Goal: Task Accomplishment & Management: Manage account settings

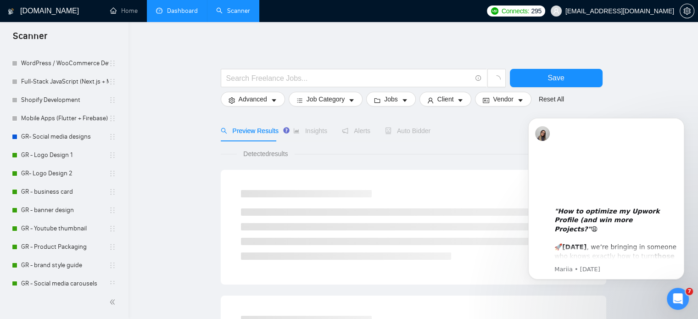
click at [182, 14] on link "Dashboard" at bounding box center [177, 11] width 42 height 8
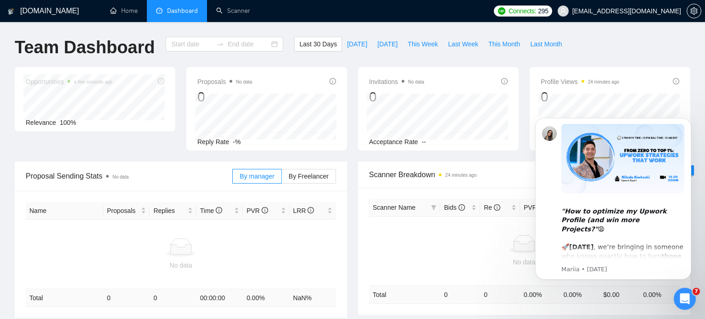
type input "[DATE]"
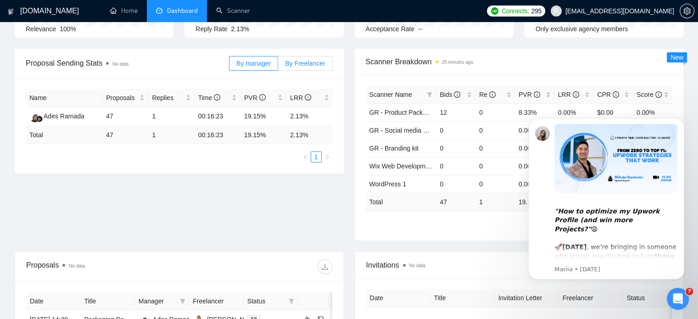
scroll to position [112, 0]
click at [301, 120] on td "2.13%" at bounding box center [309, 117] width 46 height 19
click at [248, 117] on td "19.15%" at bounding box center [264, 117] width 46 height 19
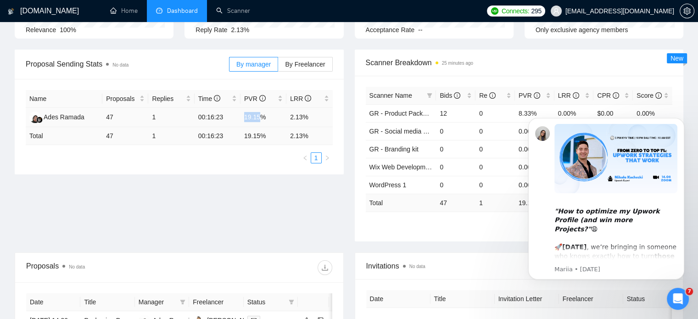
click at [248, 117] on td "19.15%" at bounding box center [264, 117] width 46 height 19
click at [114, 122] on td "47" at bounding box center [125, 117] width 46 height 19
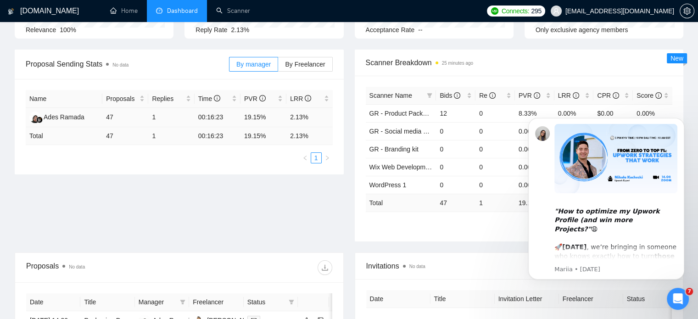
click at [163, 115] on td "1" at bounding box center [171, 117] width 46 height 19
click at [213, 176] on div "Proposal Sending Stats No data By manager By Freelancer Name Proposals Replies …" at bounding box center [349, 151] width 680 height 203
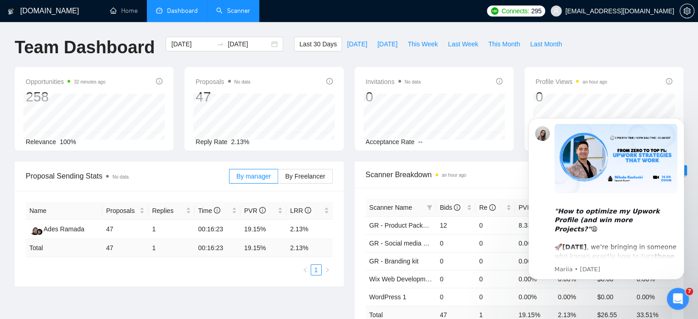
click at [230, 9] on link "Scanner" at bounding box center [233, 11] width 34 height 8
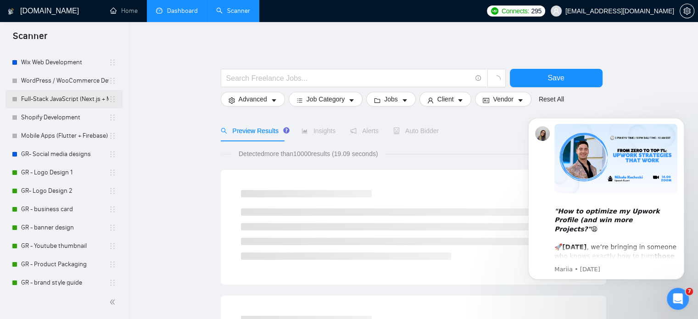
scroll to position [170, 0]
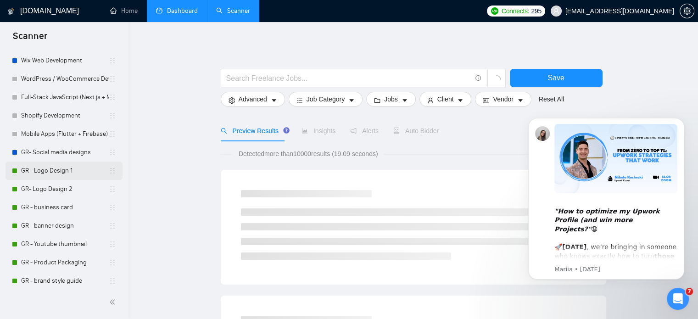
click at [55, 175] on link "GR - Logo Design 1" at bounding box center [65, 171] width 88 height 18
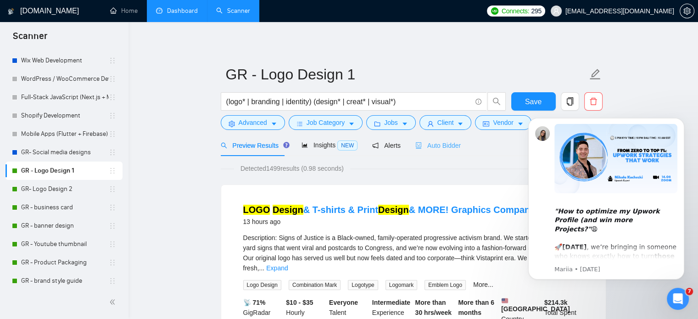
click at [427, 151] on div "Auto Bidder" at bounding box center [437, 145] width 45 height 22
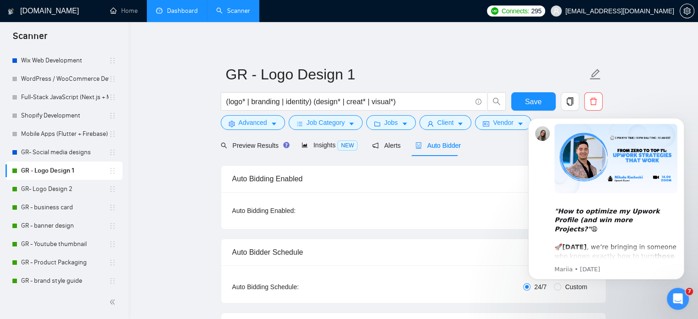
checkbox input "true"
click at [681, 297] on icon "Open Intercom Messenger" at bounding box center [678, 298] width 15 height 15
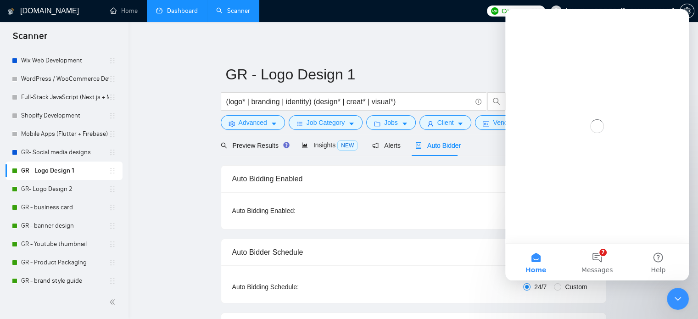
click at [433, 205] on div "Auto Bidding Enabled: ON" at bounding box center [413, 210] width 363 height 15
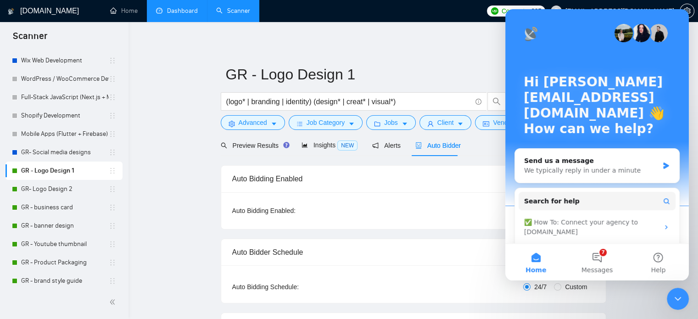
click at [683, 302] on div "Close Intercom Messenger" at bounding box center [678, 299] width 22 height 22
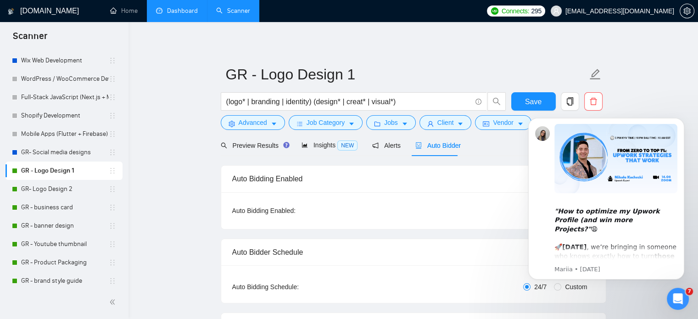
click at [490, 224] on div "Auto Bidding Enabled: ON" at bounding box center [413, 210] width 385 height 37
click at [675, 304] on div "Open Intercom Messenger" at bounding box center [678, 299] width 30 height 30
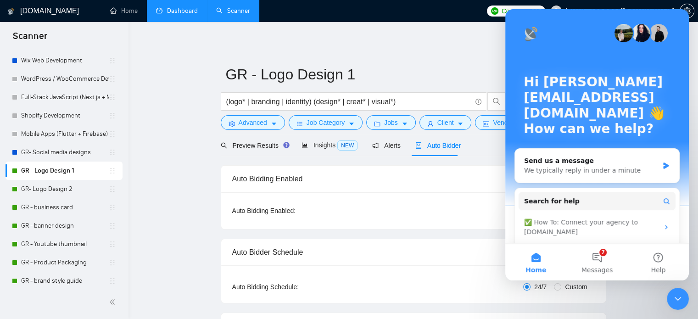
click at [482, 243] on div "Auto Bidder Schedule" at bounding box center [413, 252] width 363 height 26
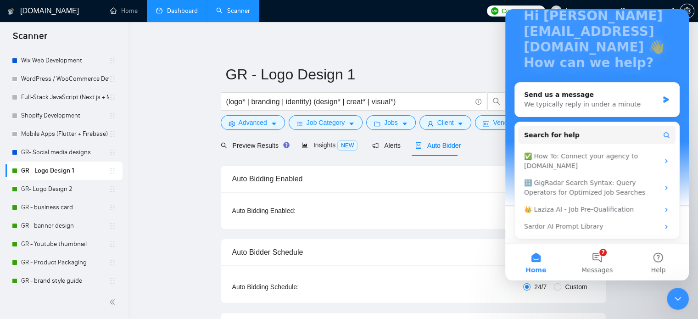
click at [463, 221] on div "Auto Bidding Enabled: ON" at bounding box center [413, 210] width 385 height 37
click at [671, 297] on div "Close Intercom Messenger" at bounding box center [678, 299] width 22 height 22
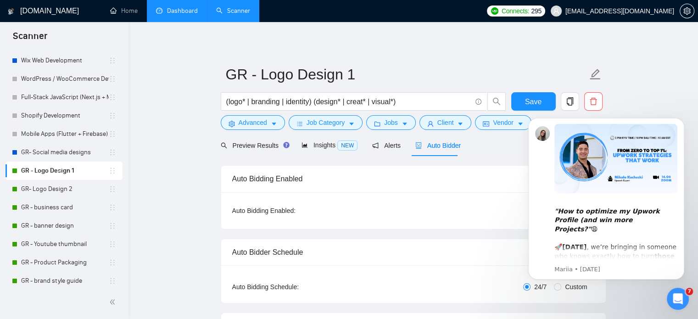
scroll to position [0, 0]
click at [523, 257] on div ""How to optimize my Upwork Profile (and win more Projects?" 😩 🚀 [DATE] , we’re …" at bounding box center [606, 222] width 169 height 115
click at [681, 116] on button "Dismiss notification" at bounding box center [682, 121] width 12 height 12
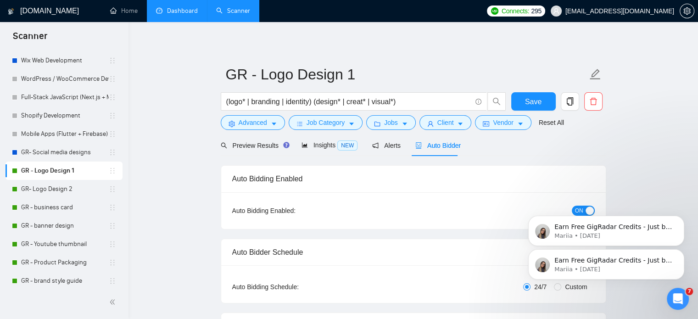
click at [575, 207] on div "Earn Free GigRadar Credits - Just by Sharing Your Story! 💬 Want more credits fo…" at bounding box center [606, 222] width 169 height 115
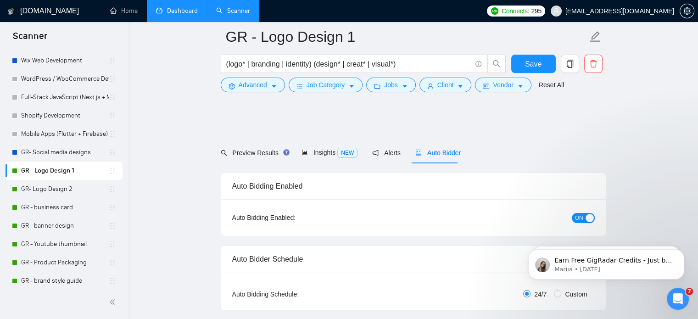
scroll to position [77, 0]
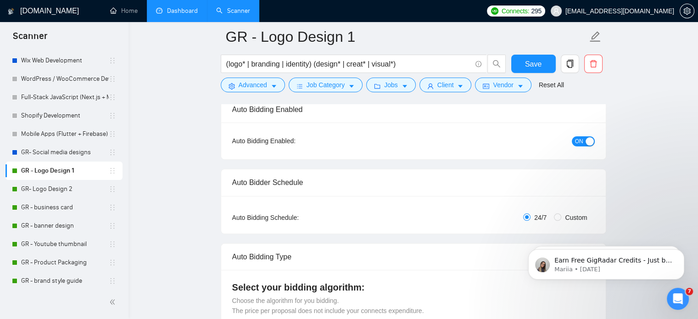
click at [581, 136] on span "ON" at bounding box center [579, 141] width 8 height 10
click at [55, 187] on link "GR- Logo Design 2" at bounding box center [65, 189] width 88 height 18
click at [547, 62] on button "Save" at bounding box center [533, 64] width 45 height 18
checkbox input "true"
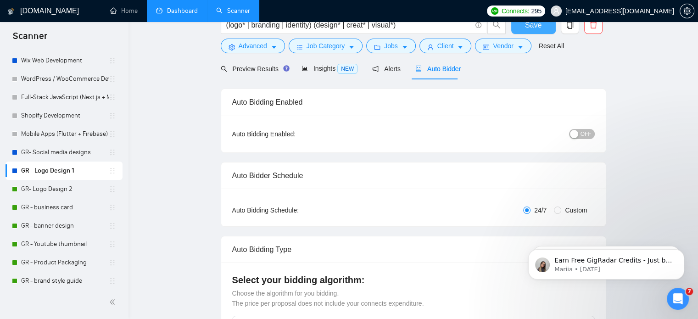
scroll to position [0, 0]
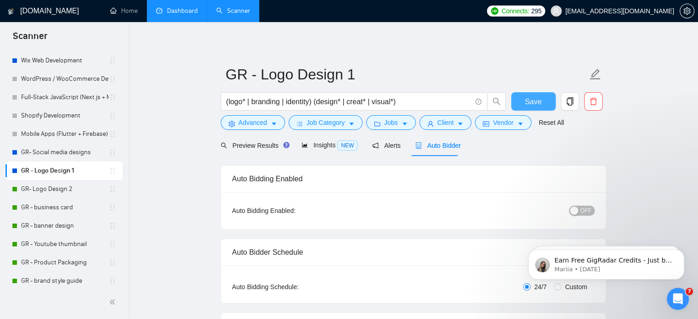
click at [525, 101] on button "Save" at bounding box center [533, 101] width 45 height 18
click at [57, 189] on link "GR- Logo Design 2" at bounding box center [65, 189] width 88 height 18
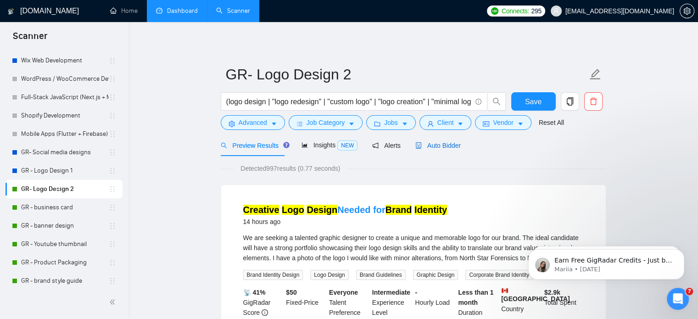
click at [450, 145] on span "Auto Bidder" at bounding box center [437, 145] width 45 height 7
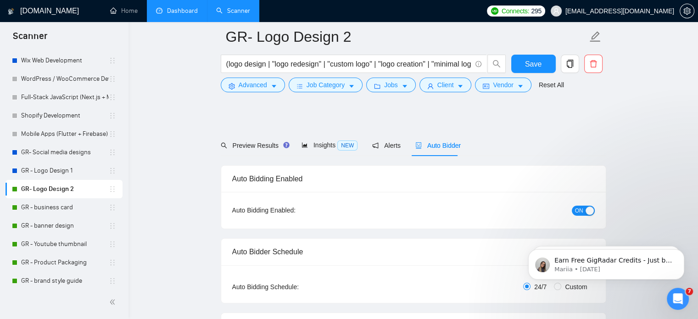
scroll to position [42, 0]
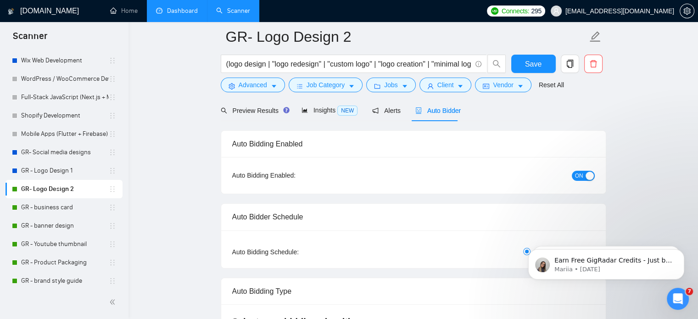
click at [591, 176] on div "button" at bounding box center [590, 176] width 8 height 8
click at [544, 70] on button "Save" at bounding box center [533, 64] width 45 height 18
checkbox input "true"
click at [53, 210] on link "GR - business card" at bounding box center [65, 207] width 88 height 18
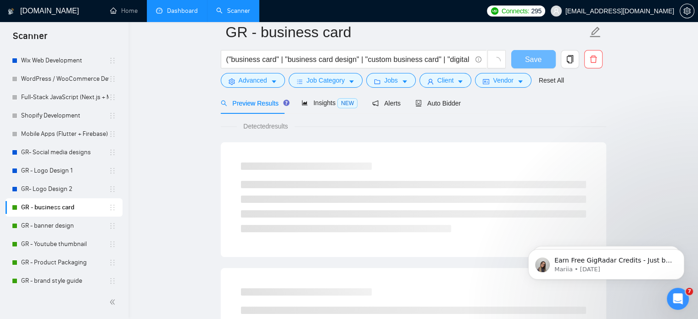
scroll to position [16, 0]
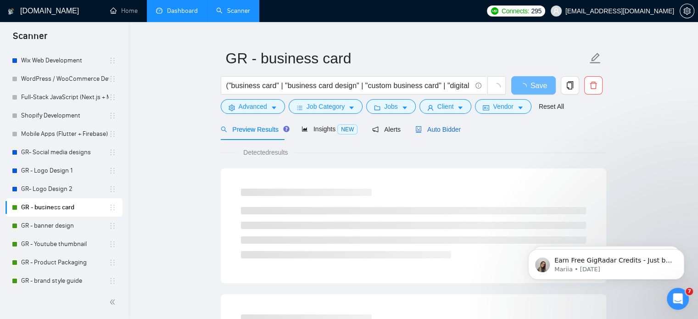
click at [446, 126] on span "Auto Bidder" at bounding box center [437, 129] width 45 height 7
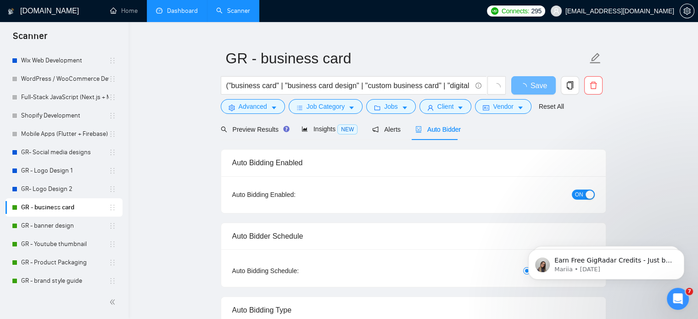
checkbox input "true"
click at [589, 194] on div "button" at bounding box center [590, 194] width 8 height 8
click at [542, 86] on button "Save" at bounding box center [533, 85] width 45 height 18
checkbox input "true"
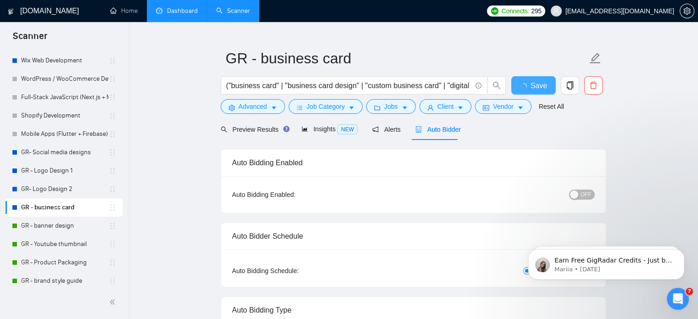
checkbox input "true"
click at [538, 86] on span "Save" at bounding box center [533, 85] width 17 height 11
checkbox input "true"
click at [53, 224] on link "GR - banner design" at bounding box center [65, 226] width 88 height 18
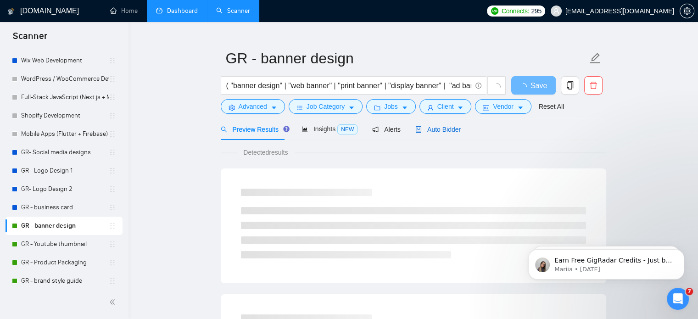
click at [439, 134] on div "Auto Bidder" at bounding box center [437, 129] width 45 height 10
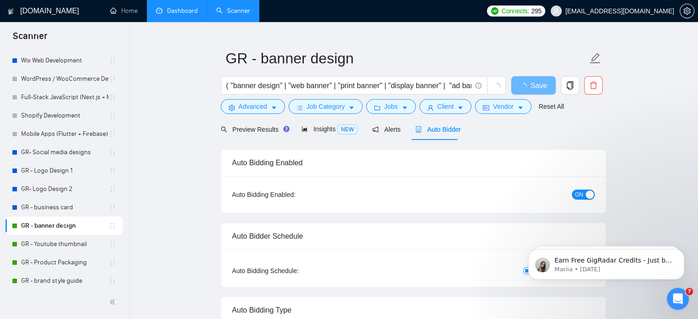
checkbox input "true"
click at [586, 197] on div "button" at bounding box center [590, 194] width 8 height 8
click at [527, 95] on div "Save" at bounding box center [533, 87] width 48 height 23
click at [522, 86] on button "Save" at bounding box center [533, 85] width 45 height 18
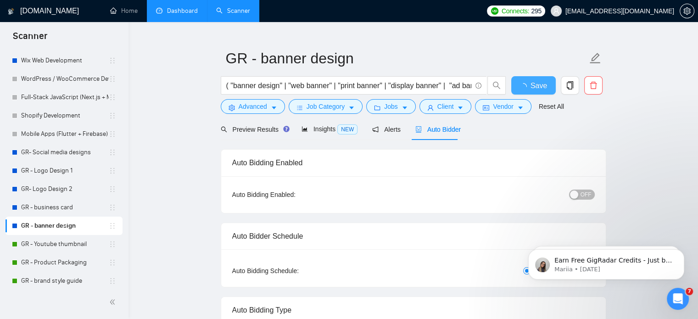
checkbox input "true"
click at [518, 78] on button "Save" at bounding box center [533, 85] width 45 height 18
click at [66, 241] on link "GR - Youtube thumbnail" at bounding box center [65, 244] width 88 height 18
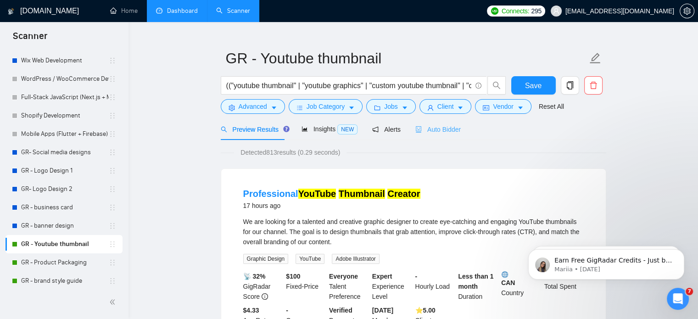
click at [424, 137] on div "Auto Bidder" at bounding box center [437, 129] width 45 height 22
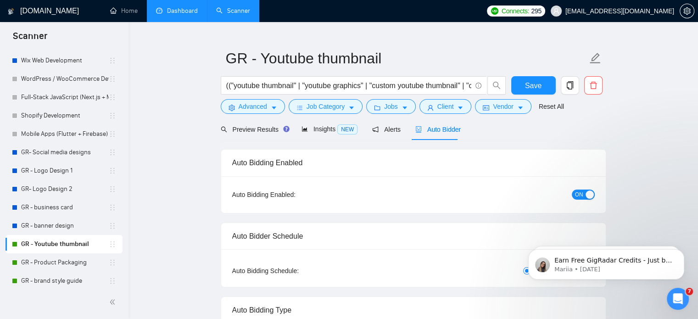
checkbox input "true"
click at [574, 196] on button "ON" at bounding box center [583, 195] width 23 height 10
click at [535, 80] on span "Save" at bounding box center [533, 85] width 17 height 11
click at [549, 80] on button "Save" at bounding box center [533, 85] width 45 height 18
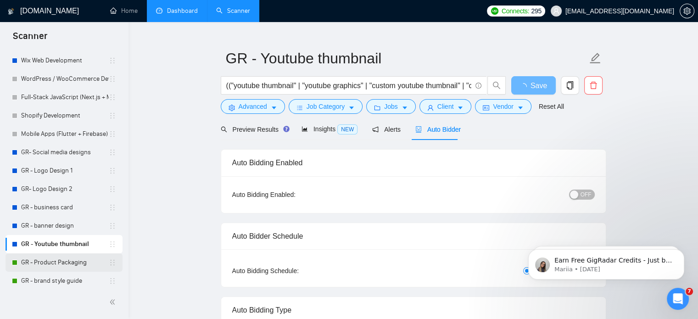
click at [28, 266] on link "GR - Product Packaging" at bounding box center [65, 262] width 88 height 18
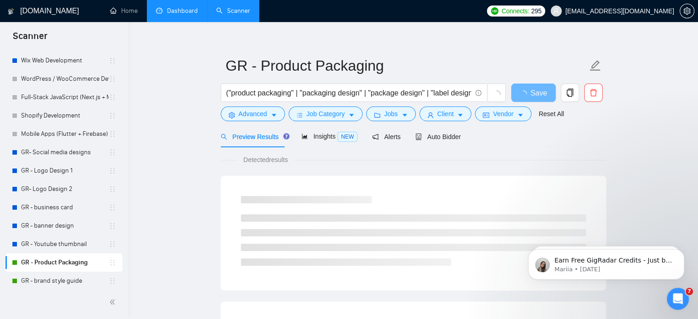
scroll to position [16, 0]
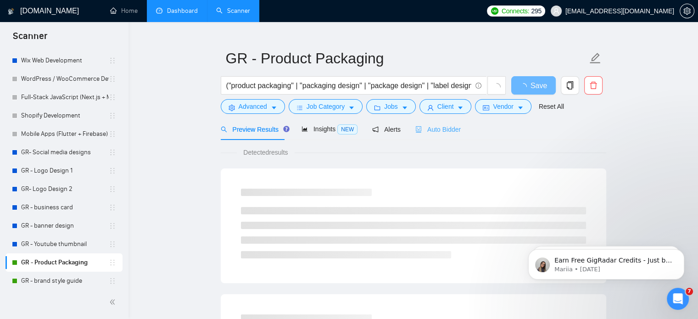
click at [433, 135] on div "Auto Bidder" at bounding box center [437, 129] width 45 height 22
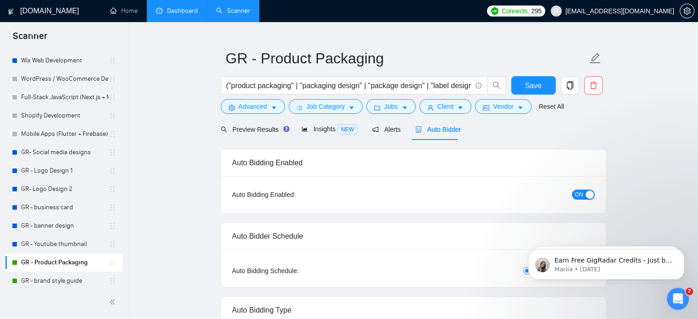
checkbox input "true"
click at [578, 193] on span "ON" at bounding box center [579, 195] width 8 height 10
click at [540, 84] on span "Save" at bounding box center [533, 85] width 17 height 11
checkbox input "true"
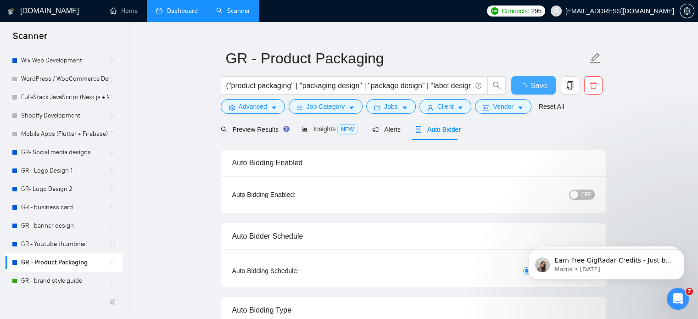
checkbox input "true"
click at [65, 275] on link "GR - brand style guide" at bounding box center [65, 281] width 88 height 18
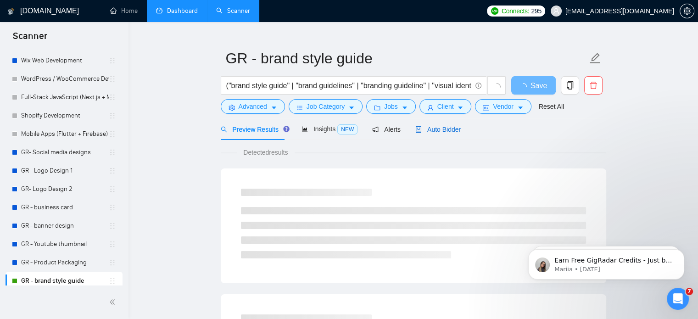
click at [435, 132] on span "Auto Bidder" at bounding box center [437, 129] width 45 height 7
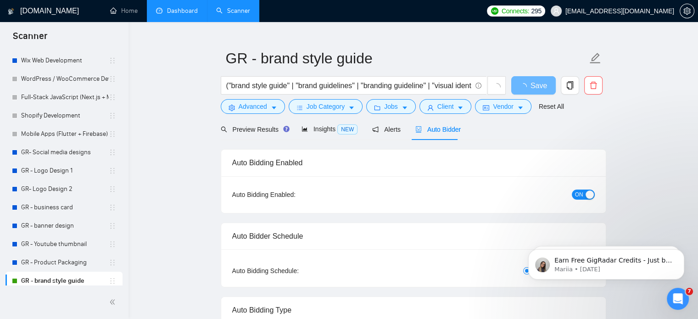
checkbox input "true"
click at [584, 193] on button "ON" at bounding box center [583, 195] width 23 height 10
drag, startPoint x: 540, startPoint y: 95, endPoint x: 531, endPoint y: 81, distance: 17.3
click at [531, 81] on div "Save" at bounding box center [533, 87] width 48 height 23
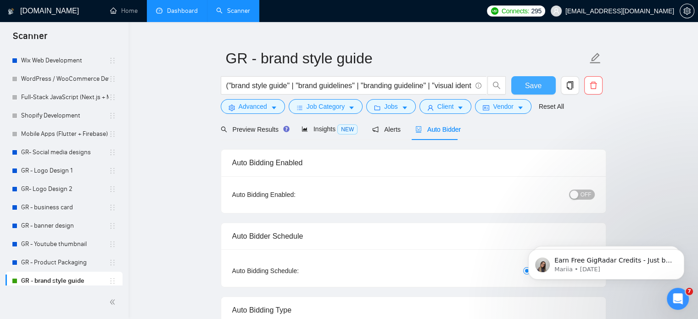
click at [531, 81] on span "Save" at bounding box center [533, 85] width 17 height 11
checkbox input "true"
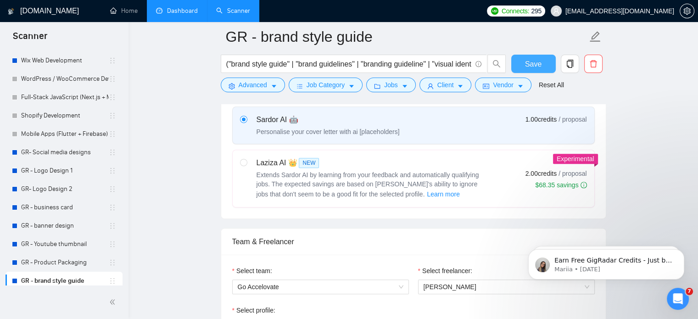
scroll to position [382, 0]
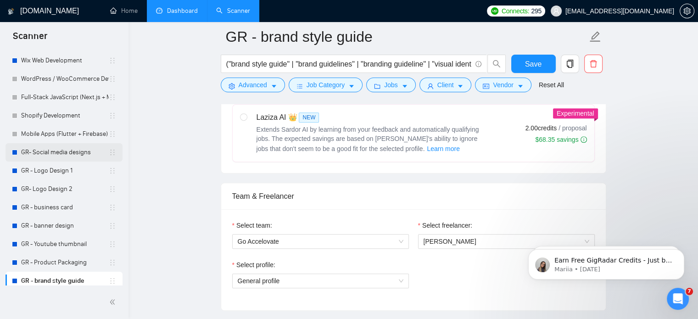
click at [33, 154] on link "GR- Social media designs" at bounding box center [65, 152] width 88 height 18
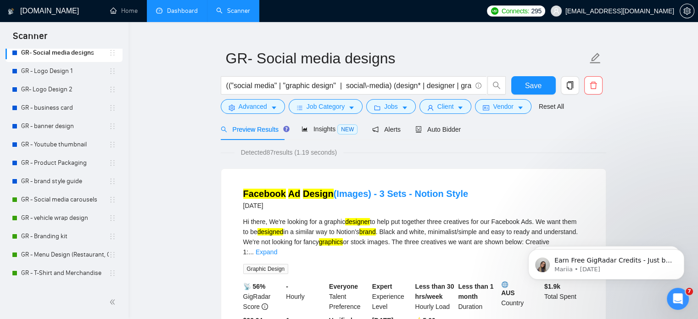
scroll to position [271, 0]
drag, startPoint x: 124, startPoint y: 218, endPoint x: 128, endPoint y: 240, distance: 22.3
click at [128, 240] on div "New Scanner My Scanners Test Scanner WordPress 1 WordPress 2 WordPress 3 WordPr…" at bounding box center [64, 167] width 129 height 237
click at [62, 193] on link "GR - Social media carousels" at bounding box center [65, 198] width 88 height 18
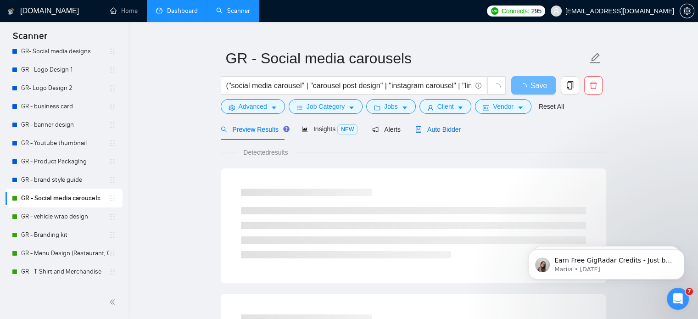
click at [431, 126] on span "Auto Bidder" at bounding box center [437, 129] width 45 height 7
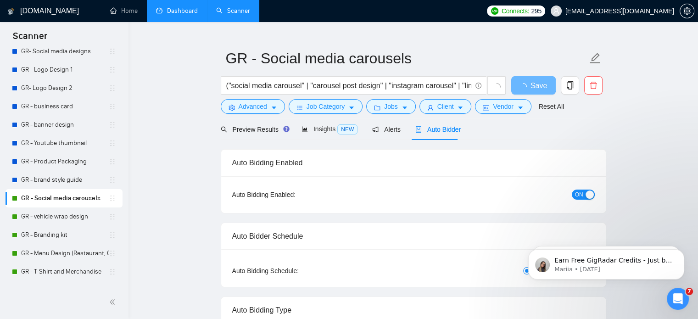
checkbox input "true"
click at [579, 192] on span "ON" at bounding box center [579, 195] width 8 height 10
click at [532, 84] on span "Save" at bounding box center [533, 85] width 17 height 11
click at [62, 214] on link "GR - vehicle wrap design" at bounding box center [65, 216] width 88 height 18
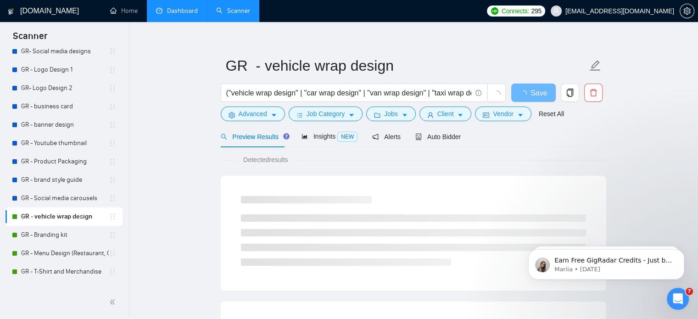
scroll to position [16, 0]
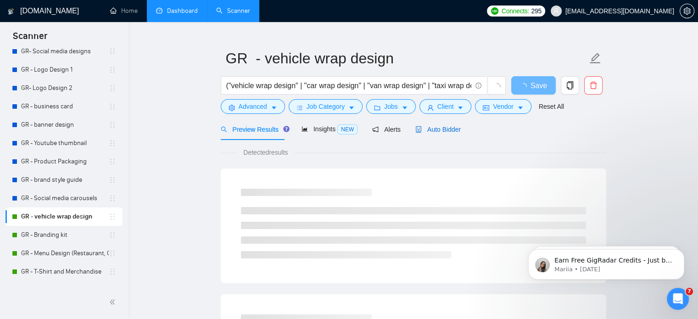
click at [434, 130] on span "Auto Bidder" at bounding box center [437, 129] width 45 height 7
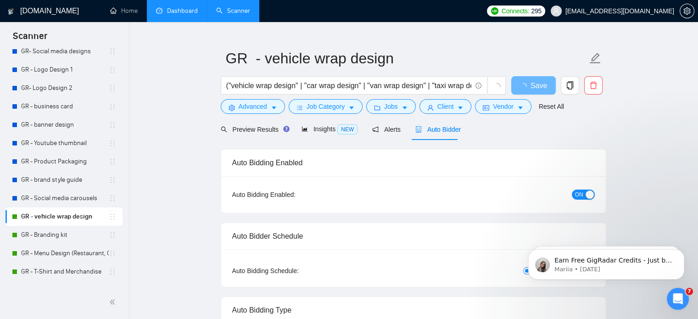
checkbox input "true"
click at [590, 198] on div "button" at bounding box center [590, 194] width 8 height 8
click at [543, 92] on button "Save" at bounding box center [533, 85] width 45 height 18
checkbox input "true"
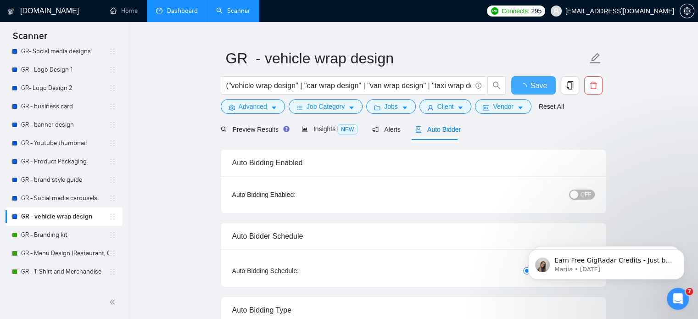
checkbox input "true"
click at [543, 92] on button "Save" at bounding box center [533, 85] width 45 height 18
click at [64, 238] on link "GR - Branding kit" at bounding box center [65, 235] width 88 height 18
checkbox input "true"
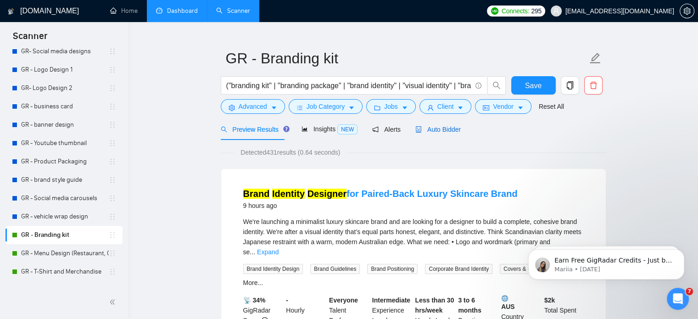
click at [443, 127] on span "Auto Bidder" at bounding box center [437, 129] width 45 height 7
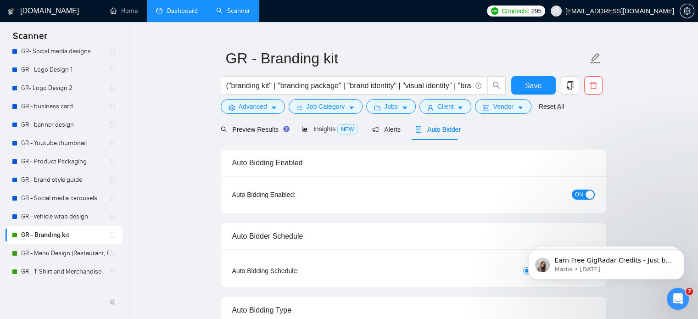
checkbox input "true"
click at [577, 195] on span "ON" at bounding box center [579, 195] width 8 height 10
click at [524, 80] on button "Save" at bounding box center [533, 85] width 45 height 18
checkbox input "true"
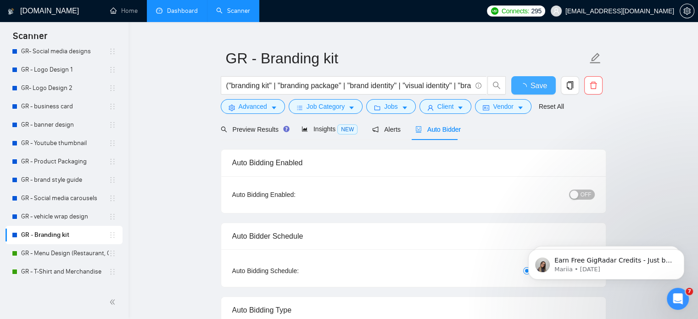
checkbox input "true"
